Goal: Check status: Check status

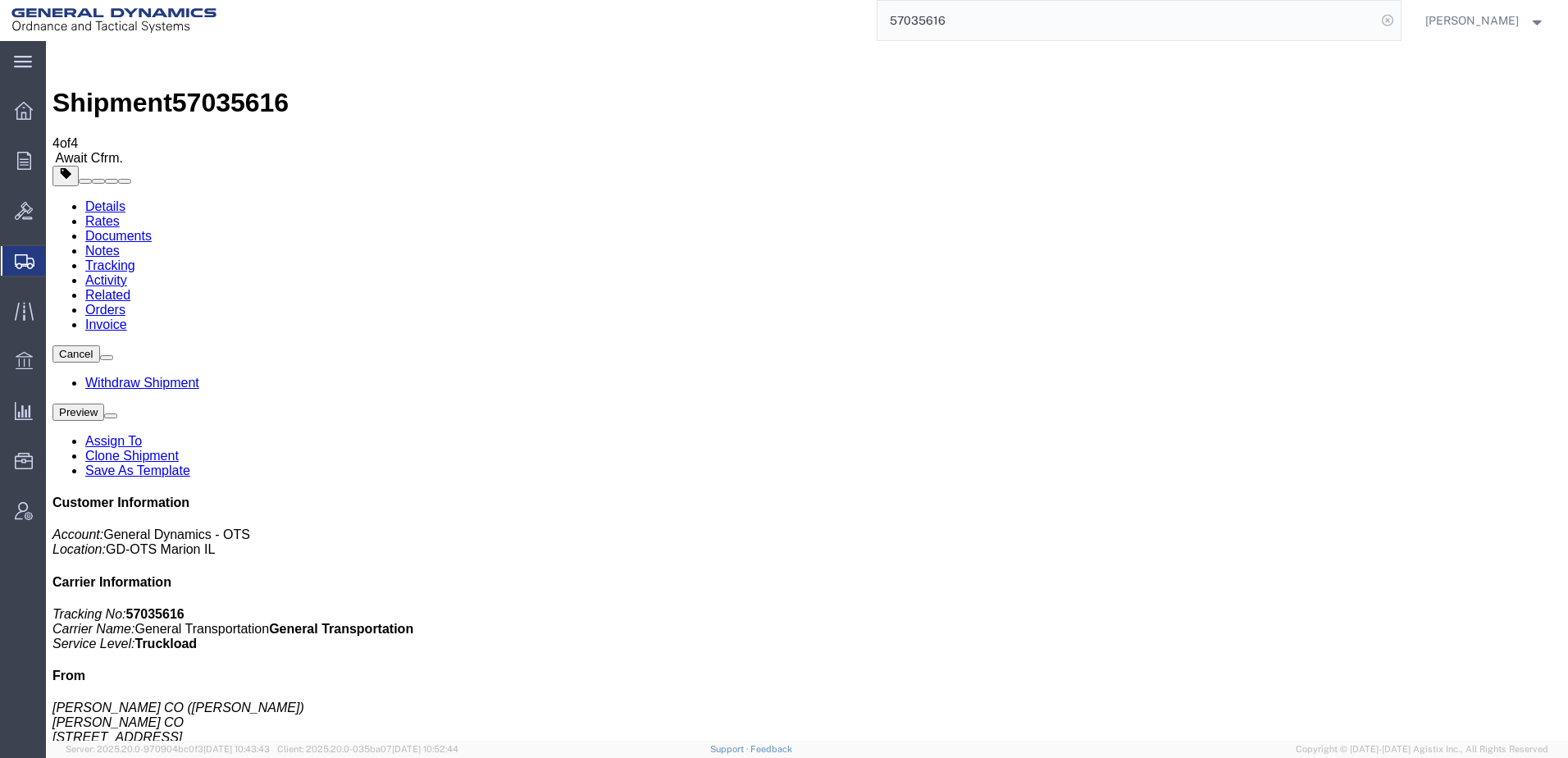
click at [1376, 21] on icon at bounding box center [1387, 20] width 23 height 23
click at [1044, 18] on input "search" at bounding box center [1127, 21] width 499 height 39
type input "57035616"
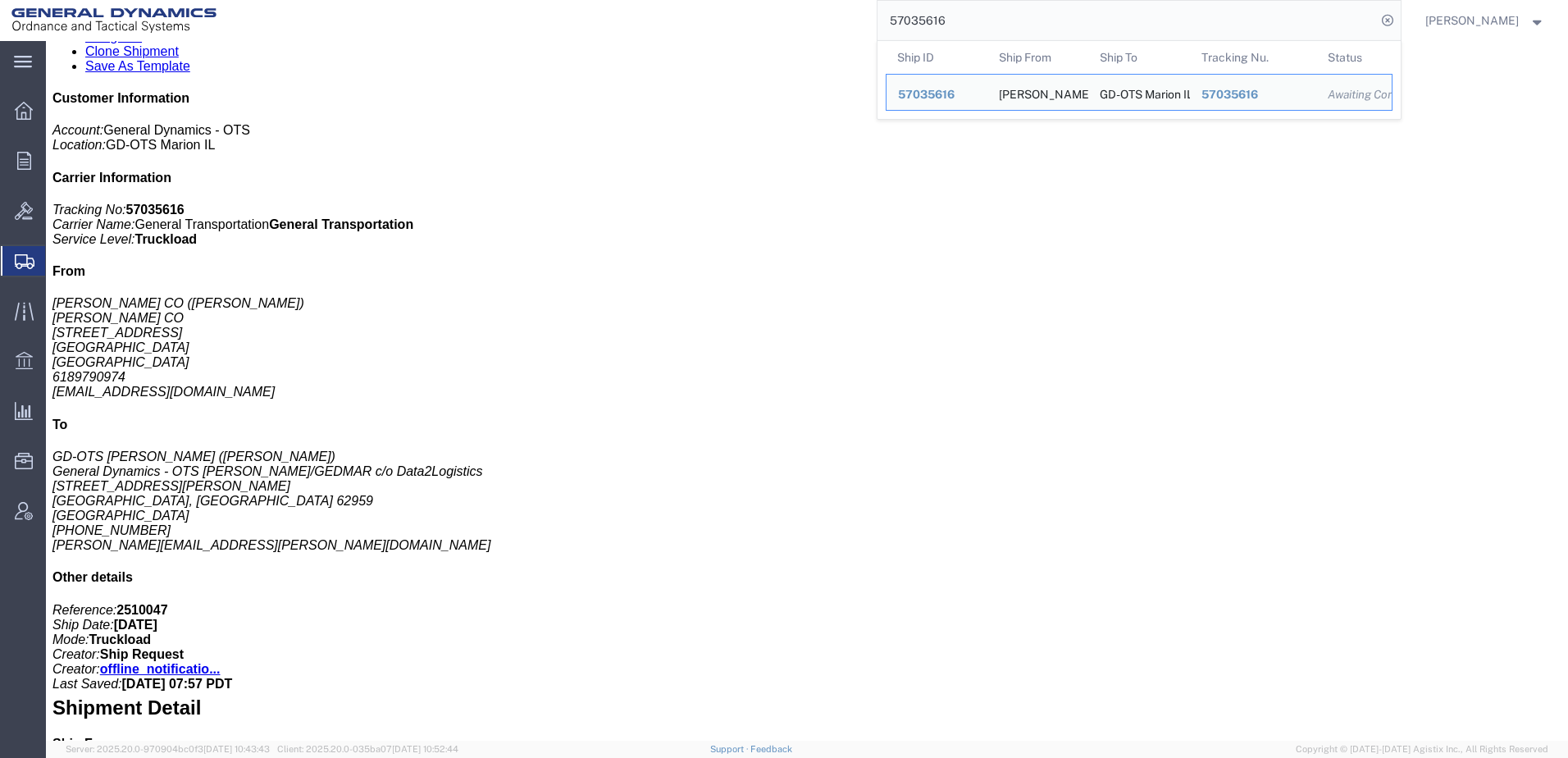
scroll to position [423, 0]
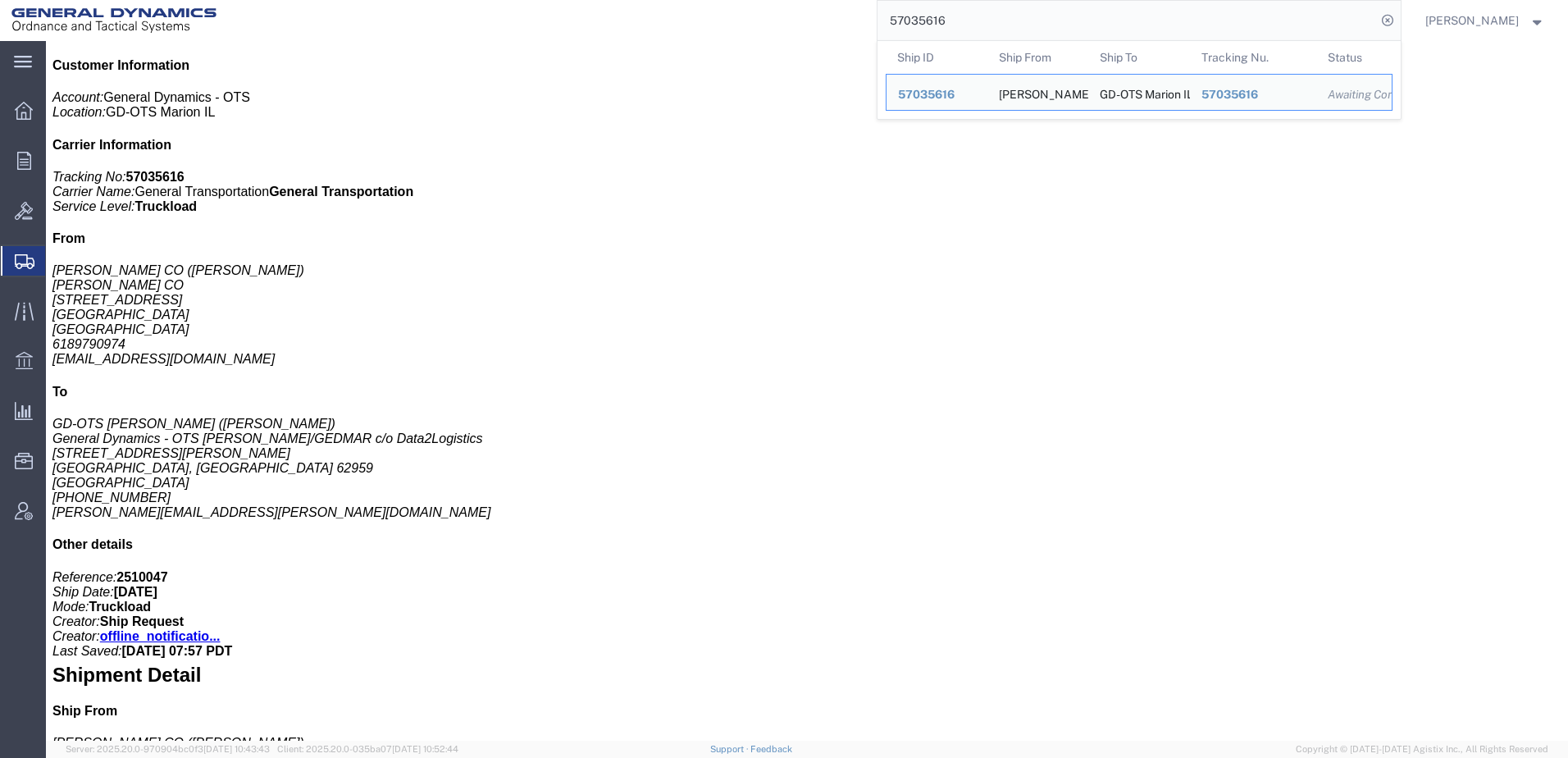
click link "Documents"
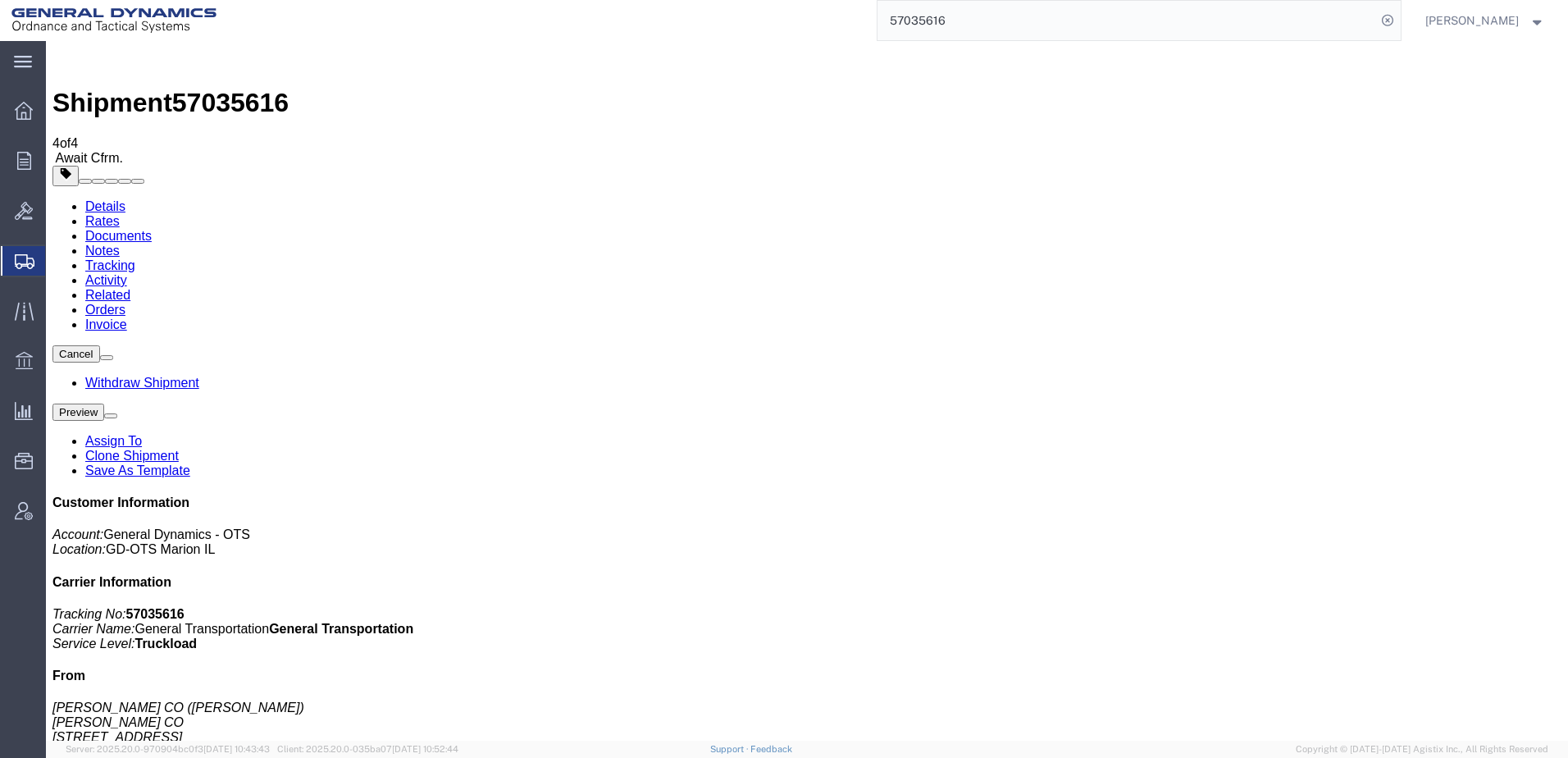
drag, startPoint x: 688, startPoint y: 229, endPoint x: 822, endPoint y: 263, distance: 138.2
click at [1376, 22] on icon at bounding box center [1387, 20] width 23 height 23
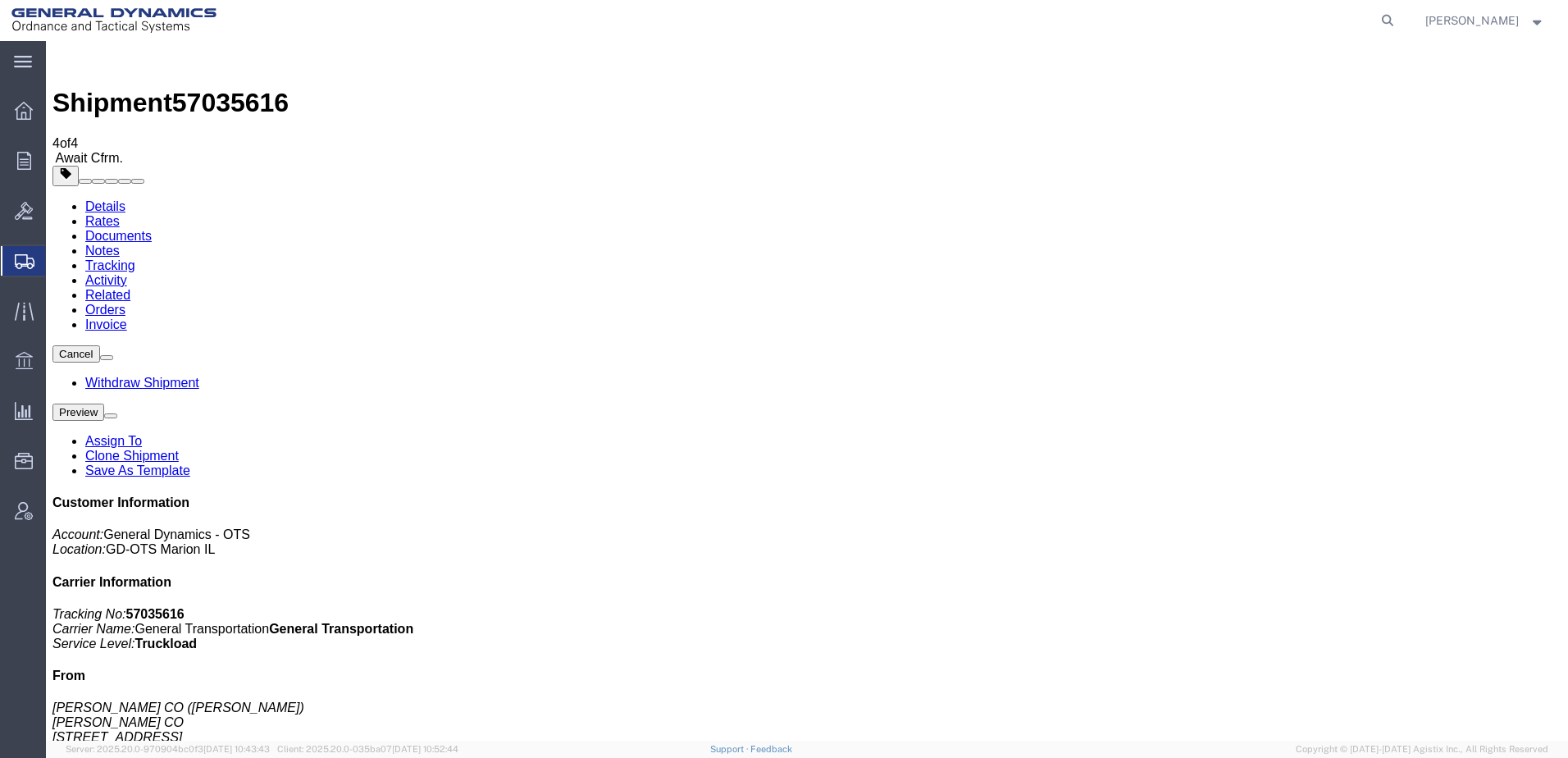
click at [1376, 22] on icon at bounding box center [1387, 20] width 23 height 23
click at [901, 22] on input "search" at bounding box center [1127, 21] width 499 height 39
type input "57036507"
